Goal: Information Seeking & Learning: Learn about a topic

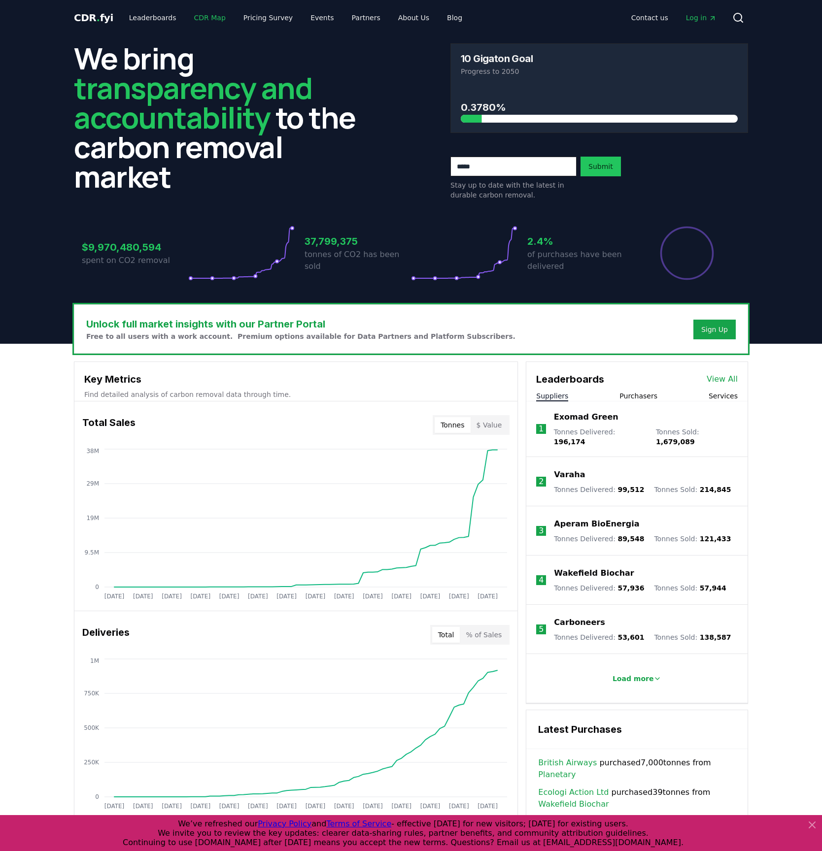
click at [205, 15] on link "CDR Map" at bounding box center [209, 18] width 47 height 18
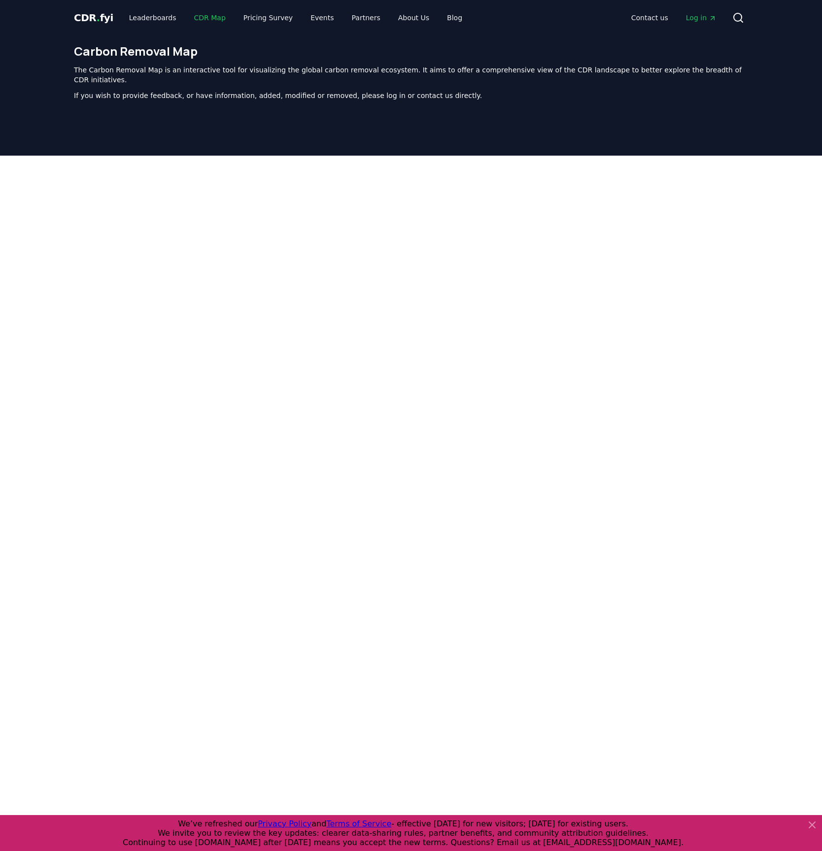
click at [200, 17] on link "CDR Map" at bounding box center [209, 18] width 47 height 18
click at [160, 19] on link "Leaderboards" at bounding box center [152, 18] width 63 height 18
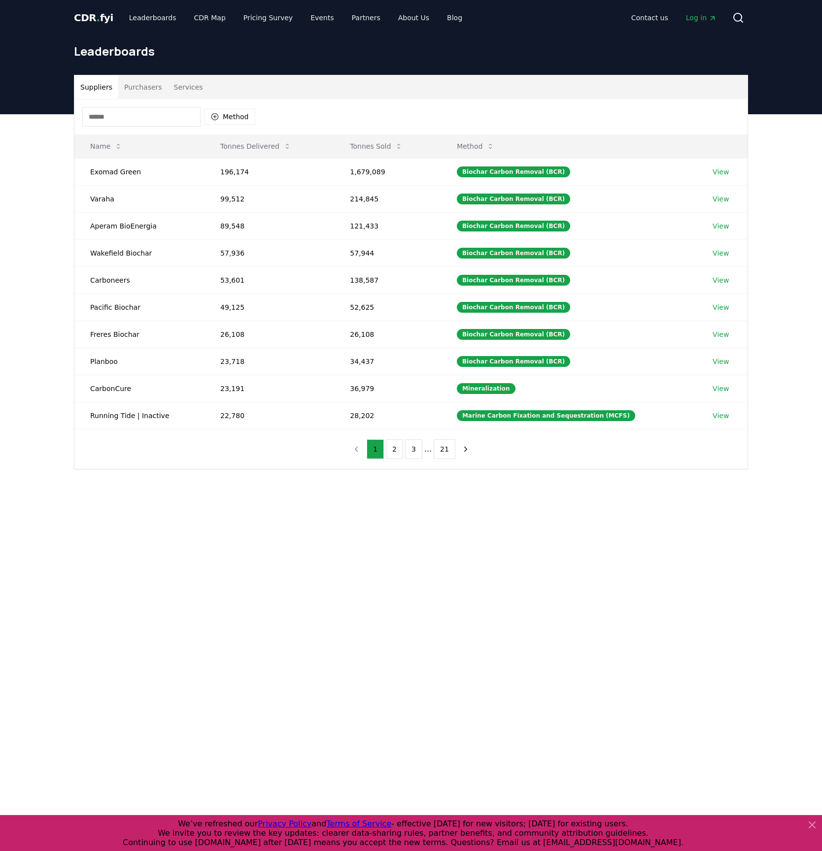
click at [144, 89] on button "Purchasers" at bounding box center [143, 87] width 50 height 24
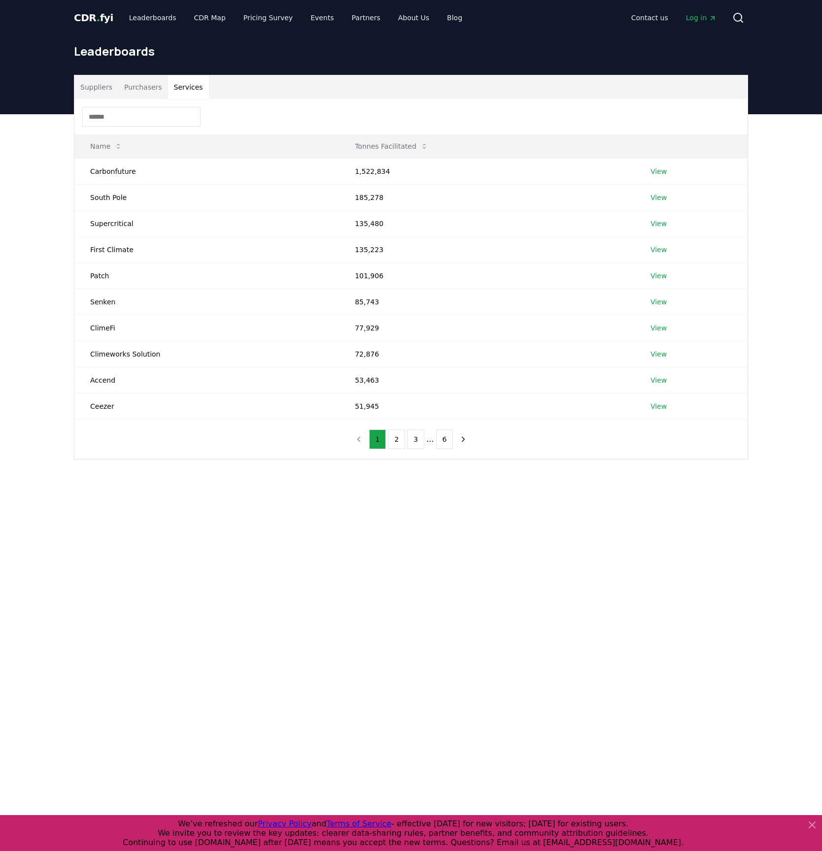
click at [194, 89] on button "Services" at bounding box center [188, 87] width 41 height 24
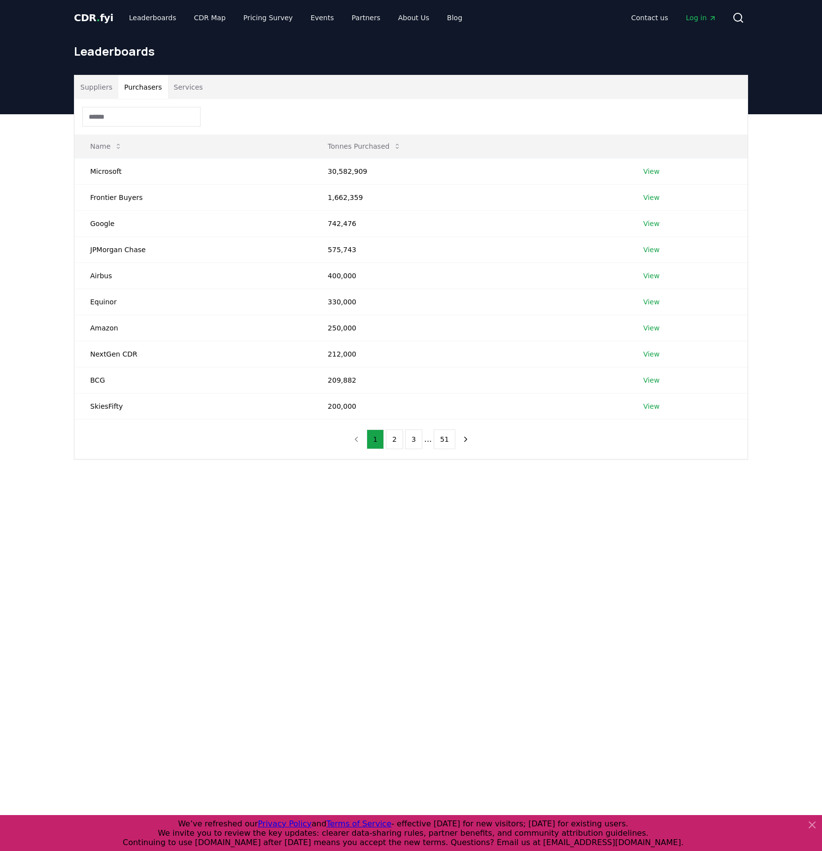
click at [147, 89] on button "Purchasers" at bounding box center [143, 87] width 50 height 24
drag, startPoint x: 188, startPoint y: 88, endPoint x: 189, endPoint y: 94, distance: 5.5
click at [188, 88] on button "Services" at bounding box center [188, 87] width 41 height 24
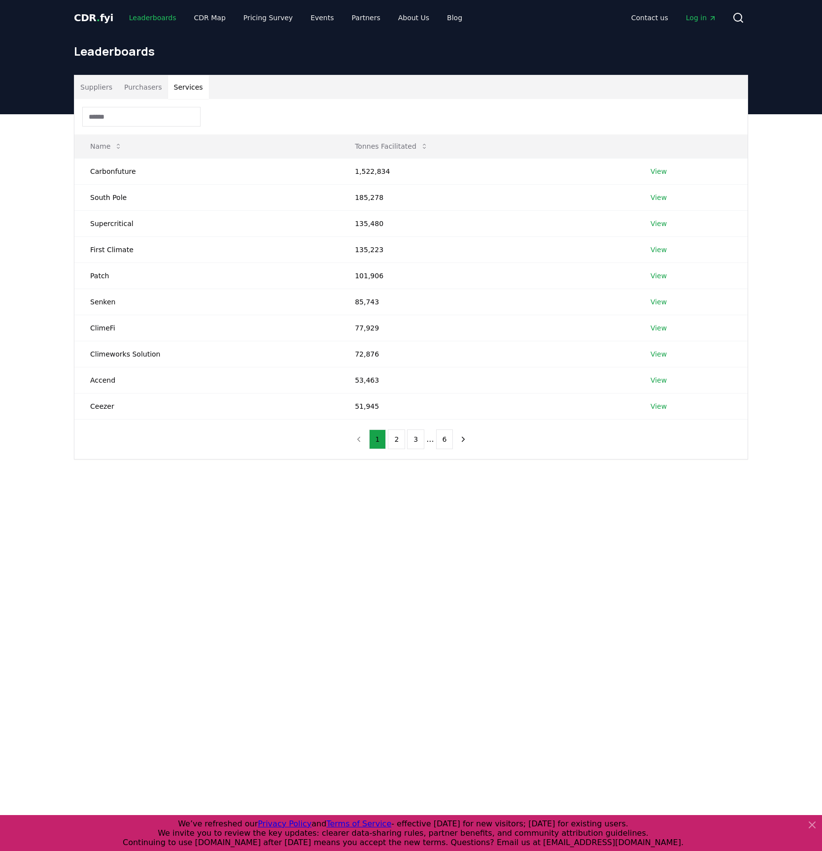
click at [150, 17] on link "Leaderboards" at bounding box center [152, 18] width 63 height 18
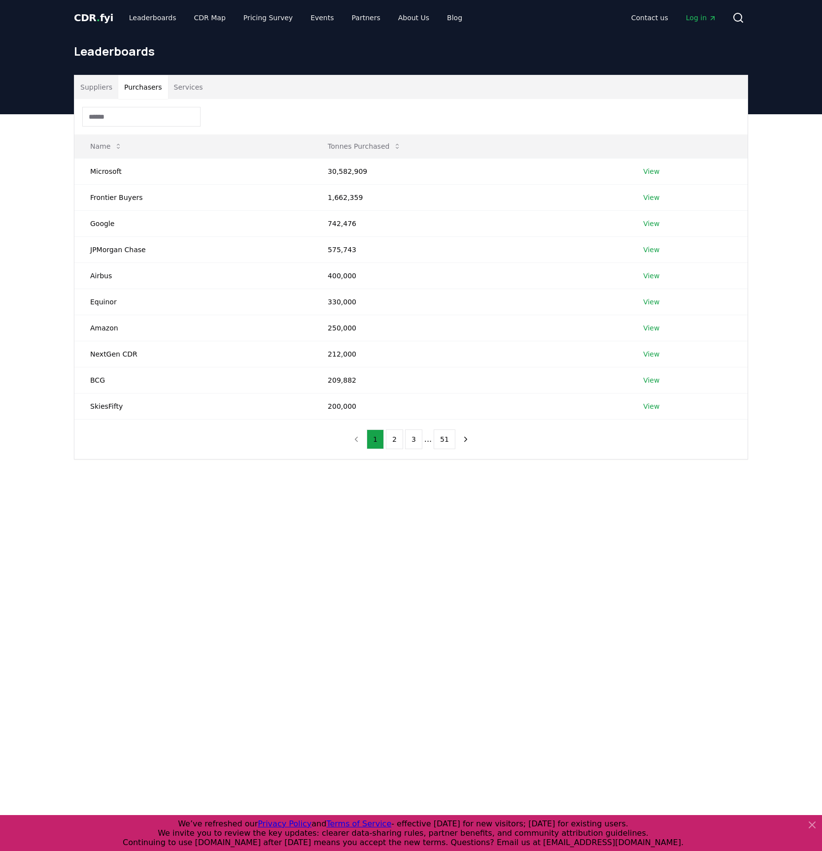
click at [126, 97] on button "Purchasers" at bounding box center [143, 87] width 50 height 24
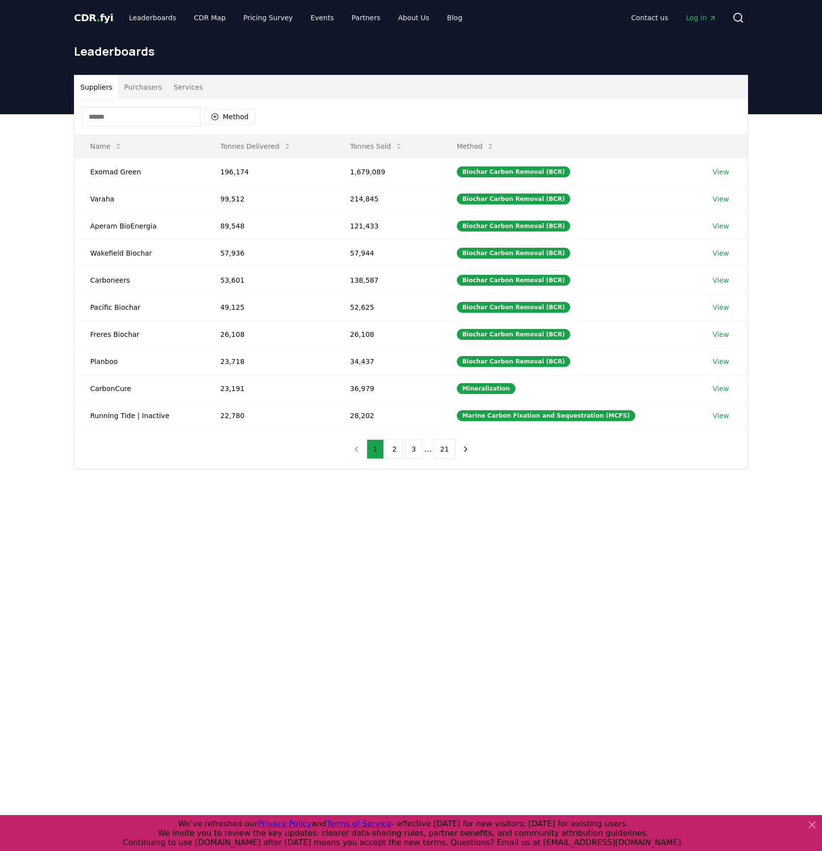
click at [110, 90] on button "Suppliers" at bounding box center [96, 87] width 44 height 24
click at [186, 87] on button "Services" at bounding box center [188, 87] width 41 height 24
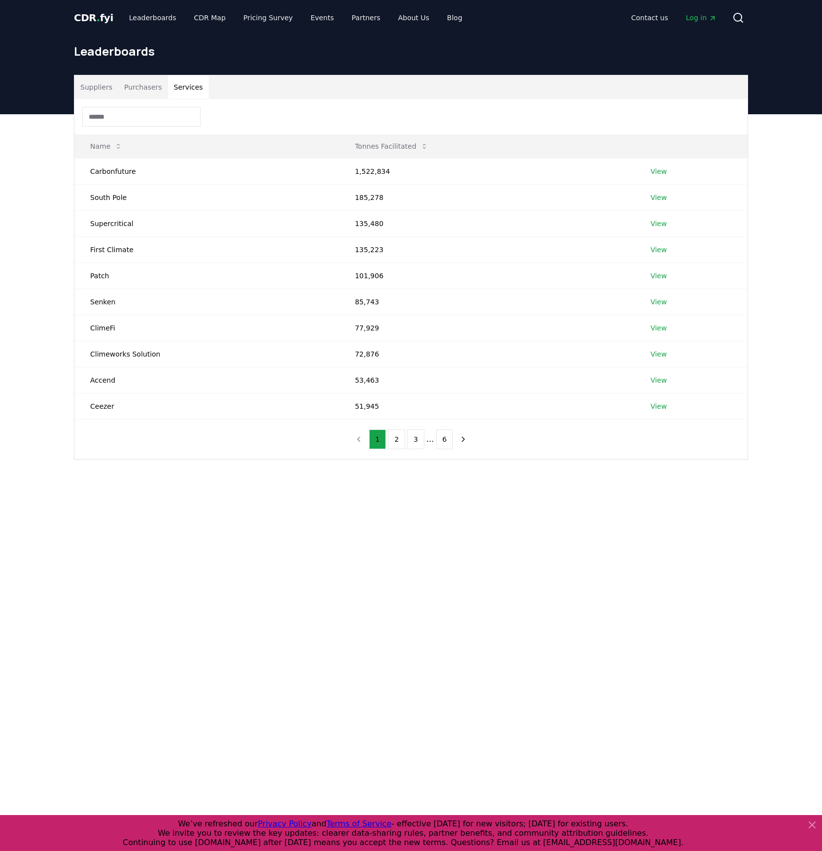
click at [168, 89] on button "Services" at bounding box center [188, 87] width 41 height 24
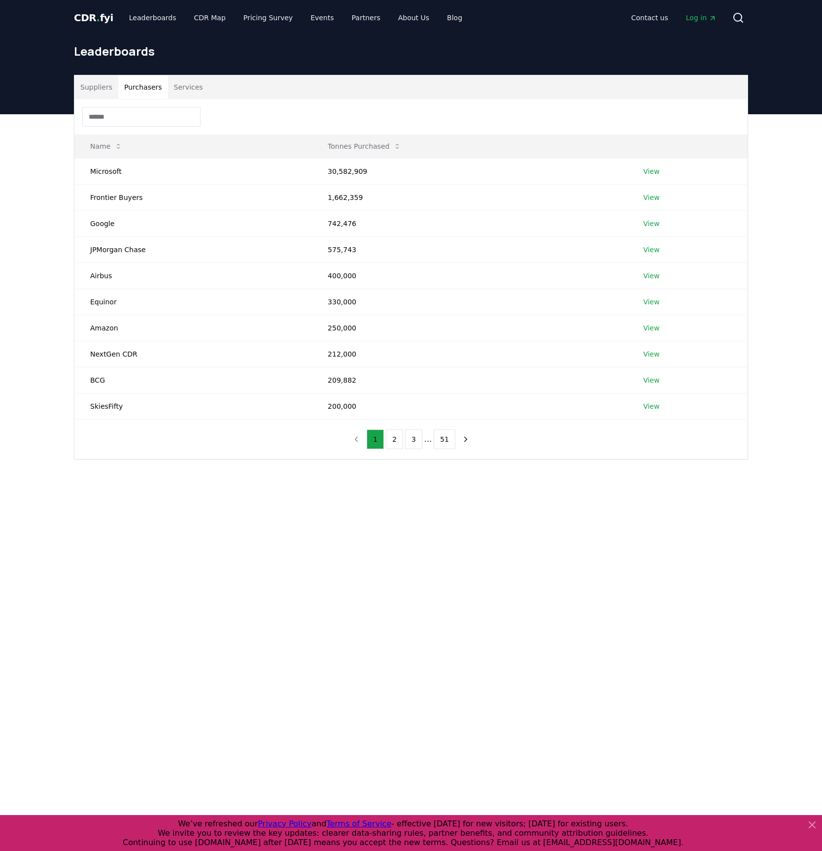
click at [159, 89] on button "Purchasers" at bounding box center [143, 87] width 50 height 24
